Goal: Find contact information

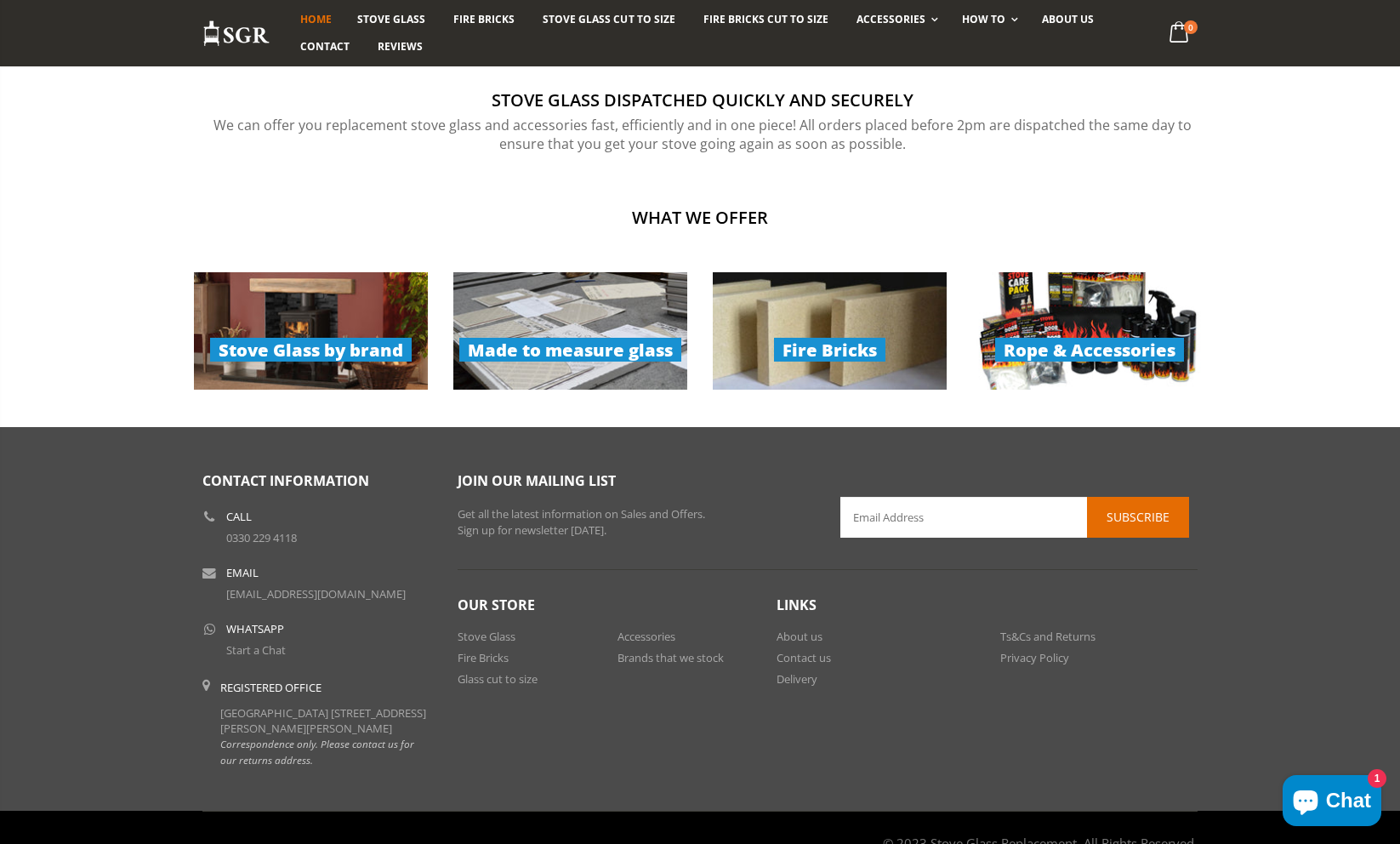
scroll to position [1203, 0]
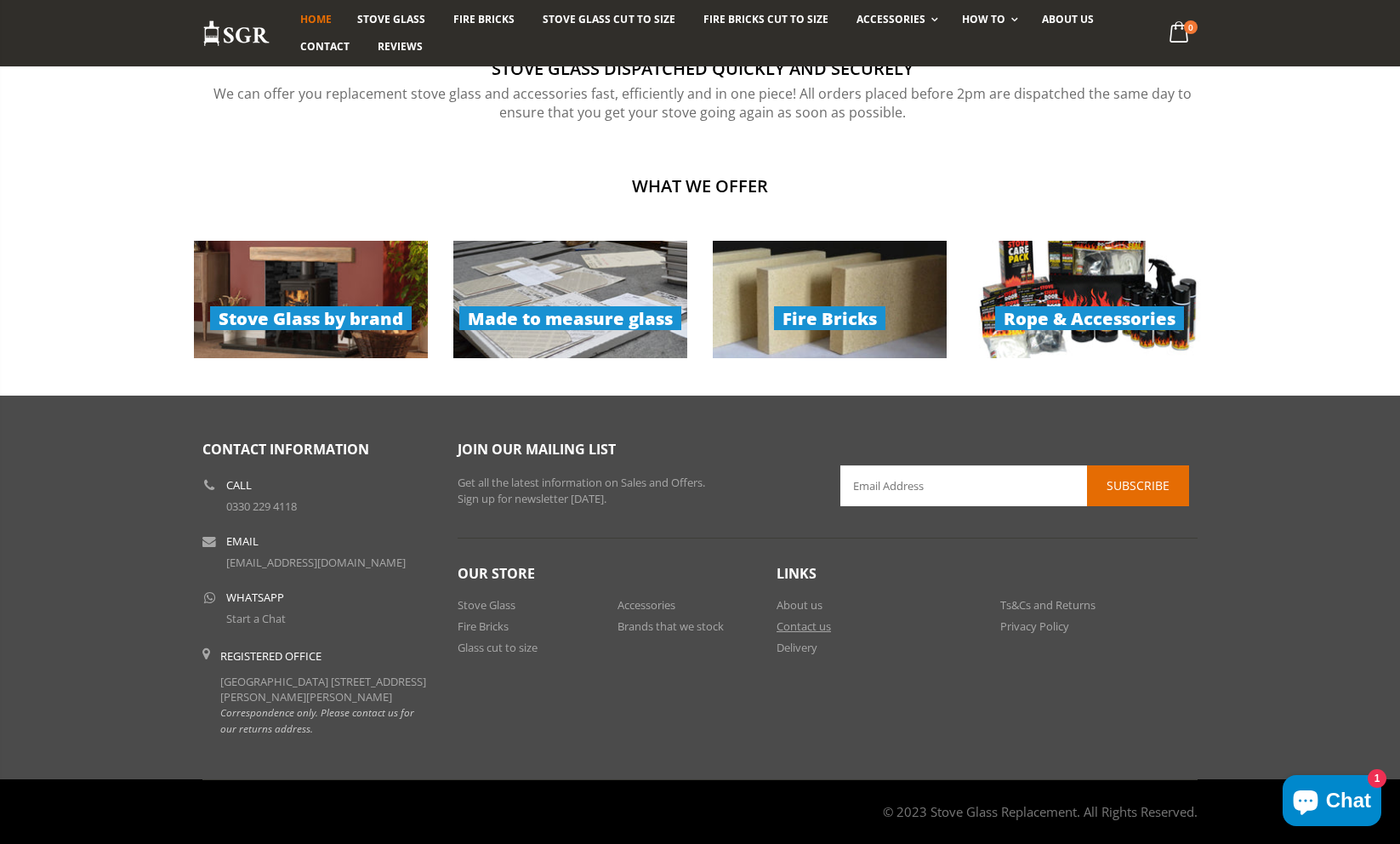
click at [790, 618] on link "Contact us" at bounding box center [803, 626] width 54 height 16
click at [1024, 597] on link "Ts&Cs and Returns" at bounding box center [1047, 605] width 96 height 16
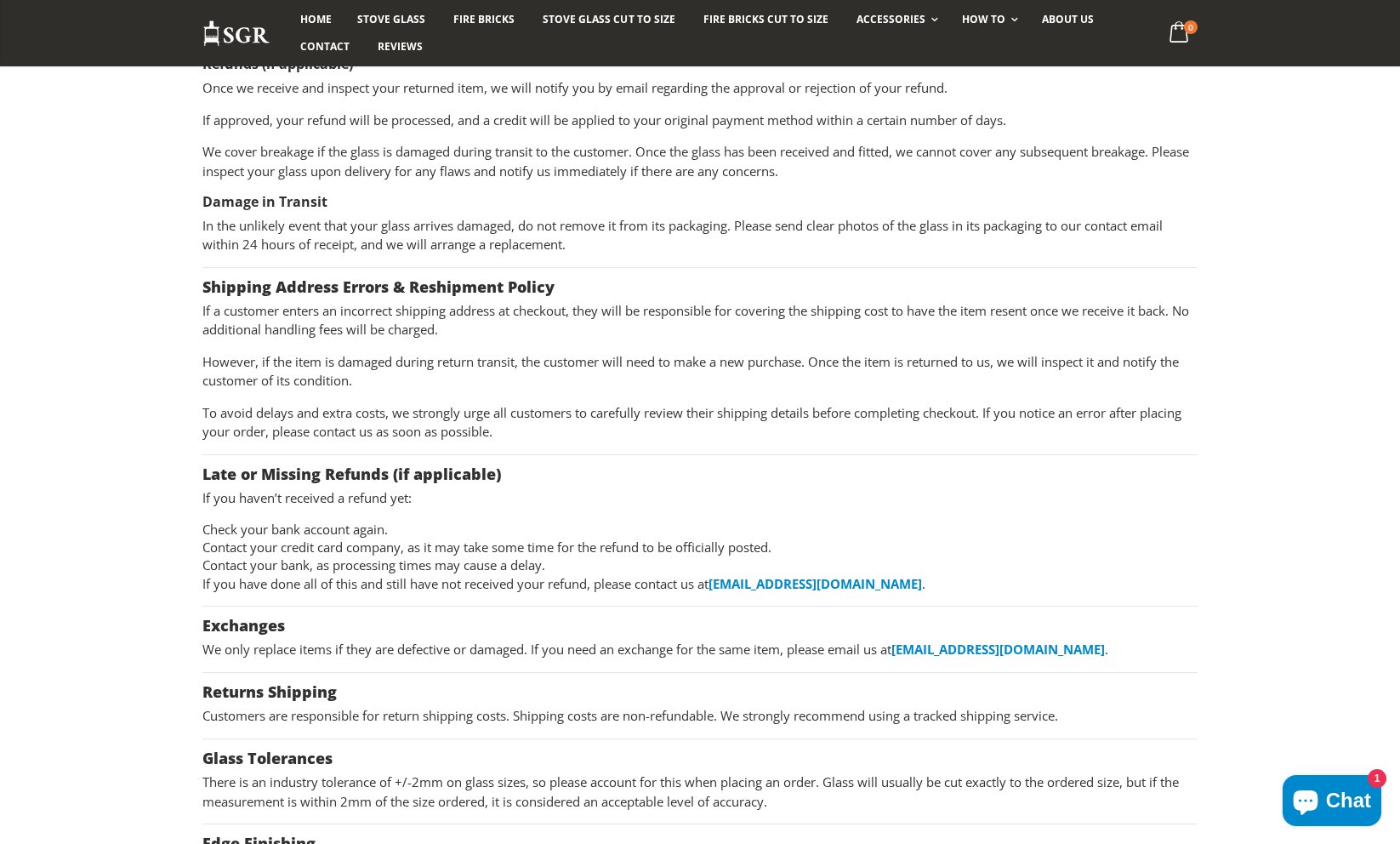
scroll to position [357, 0]
drag, startPoint x: 1128, startPoint y: 650, endPoint x: 905, endPoint y: 649, distance: 223.0
click at [905, 649] on p "We only replace items if they are defective or damaged. If you need an exchange…" at bounding box center [700, 648] width 995 height 20
copy link "[EMAIL_ADDRESS][DOMAIN_NAME]"
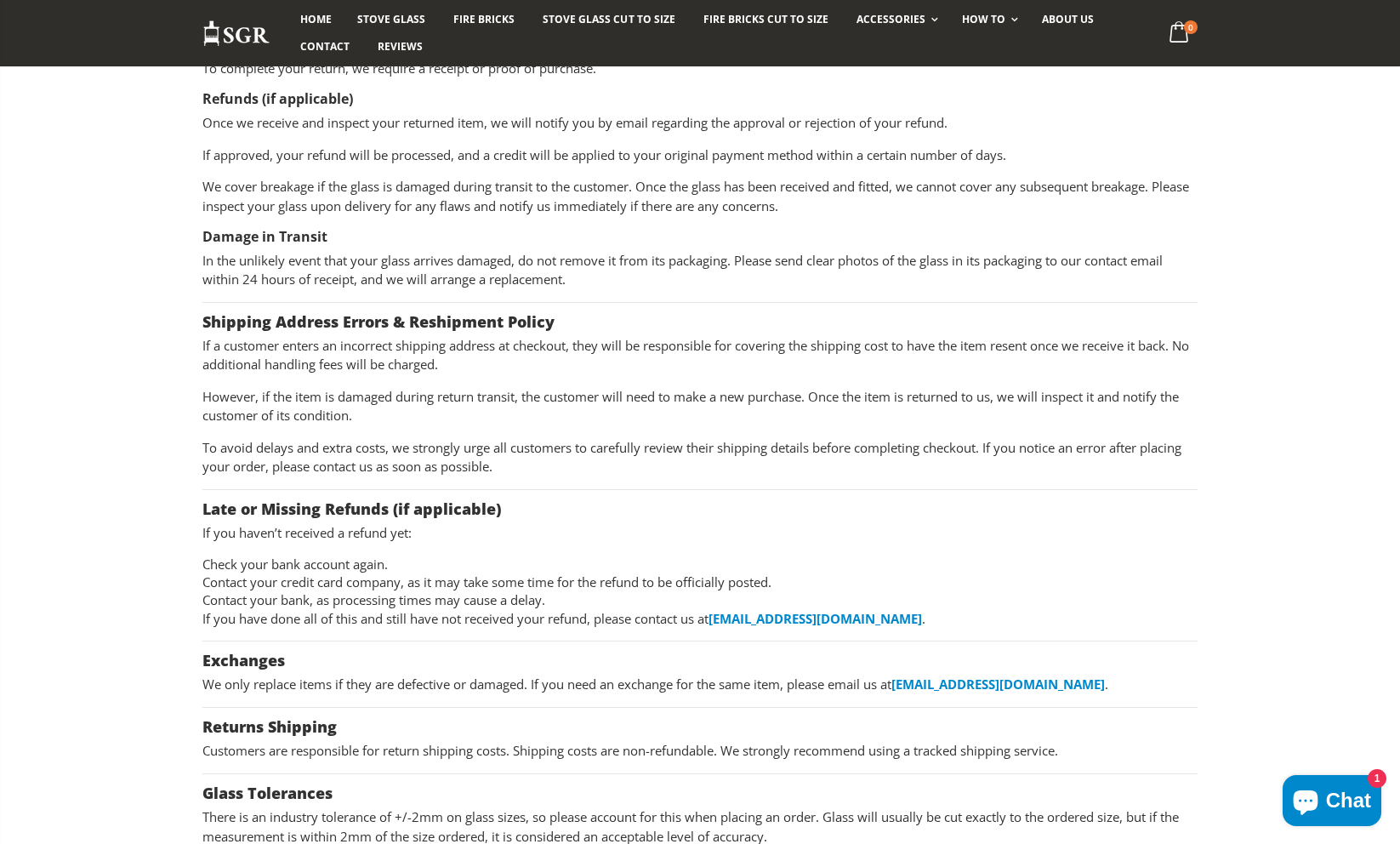
scroll to position [0, 0]
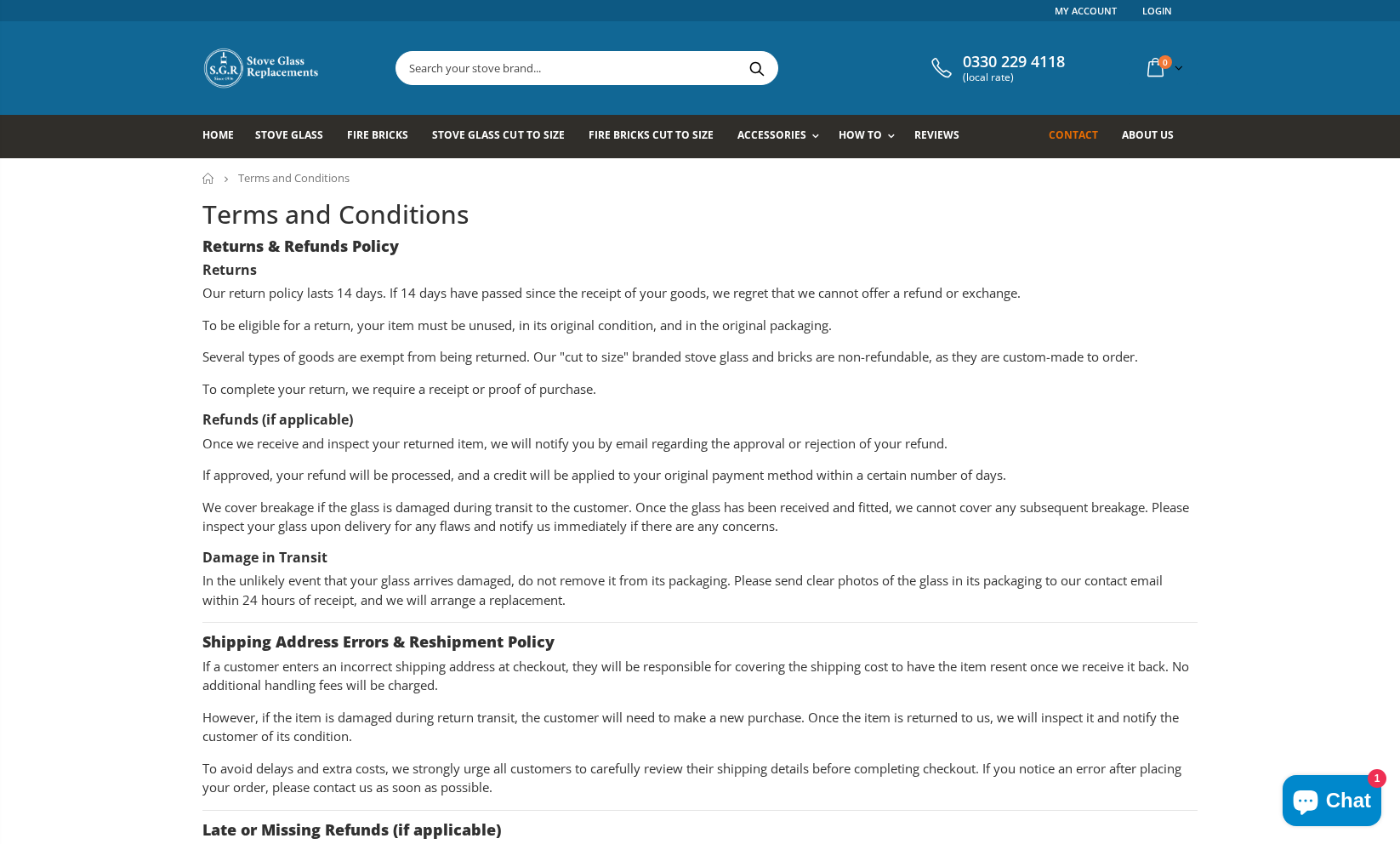
click at [1069, 138] on span "Contact" at bounding box center [1074, 135] width 49 height 15
